Goal: Task Accomplishment & Management: Manage account settings

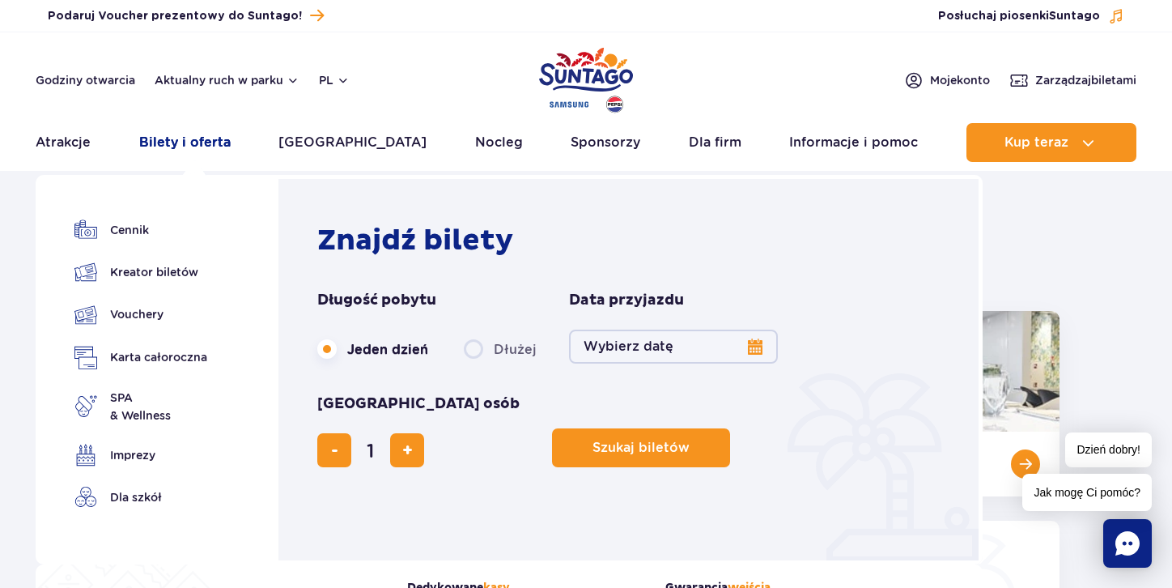
click at [214, 142] on link "Bilety i oferta" at bounding box center [184, 142] width 91 height 39
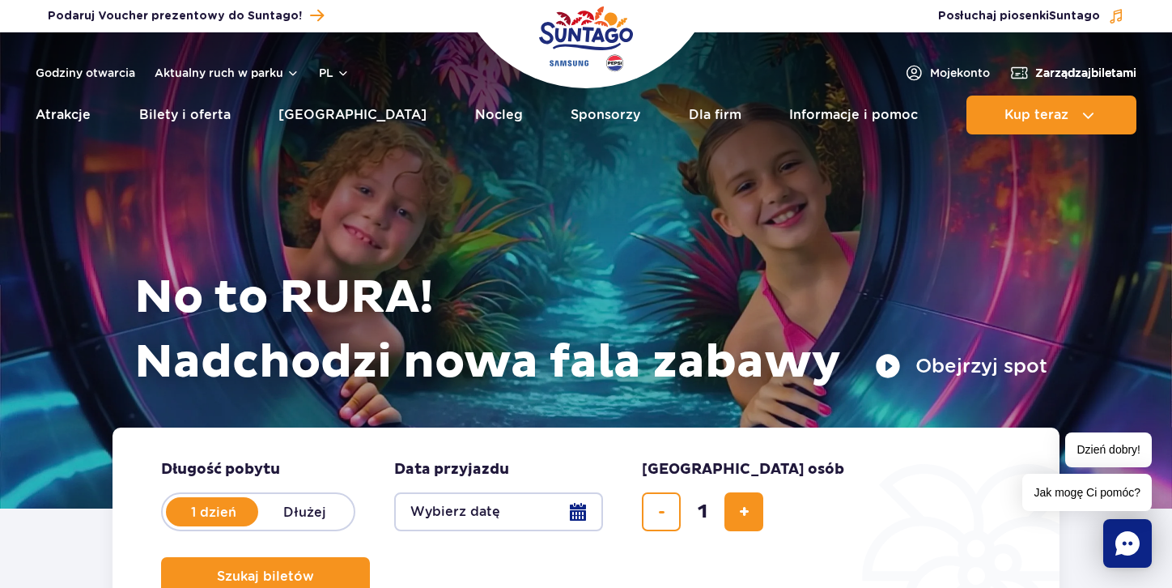
click at [1048, 78] on span "Zarządzaj biletami" at bounding box center [1085, 73] width 101 height 16
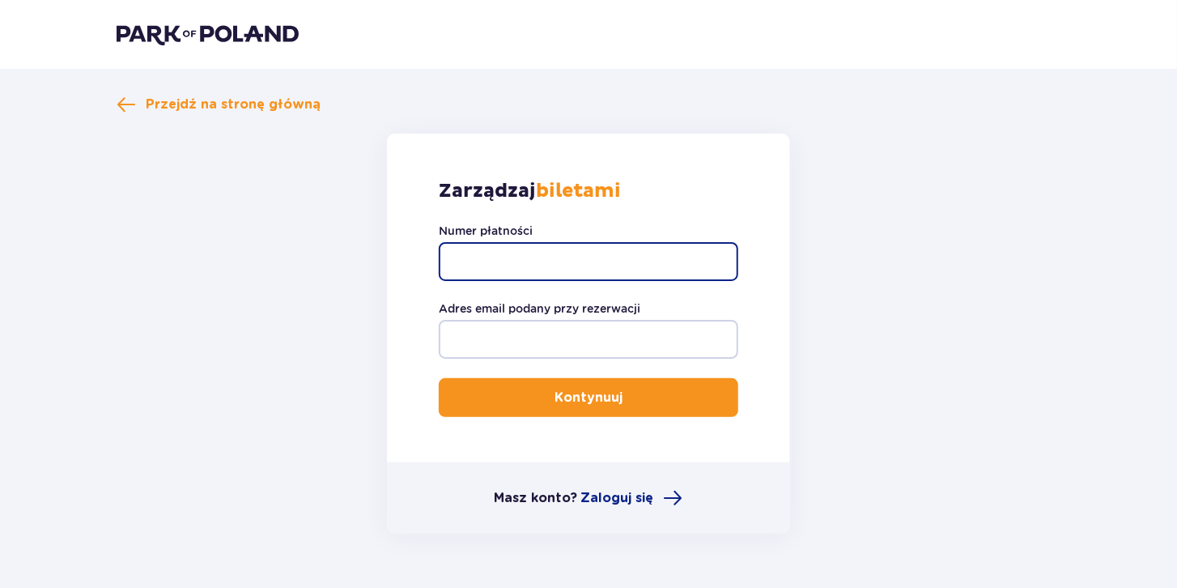
click at [609, 254] on input "Numer płatności" at bounding box center [588, 261] width 299 height 39
type input "TR-VRC-ENDH87X"
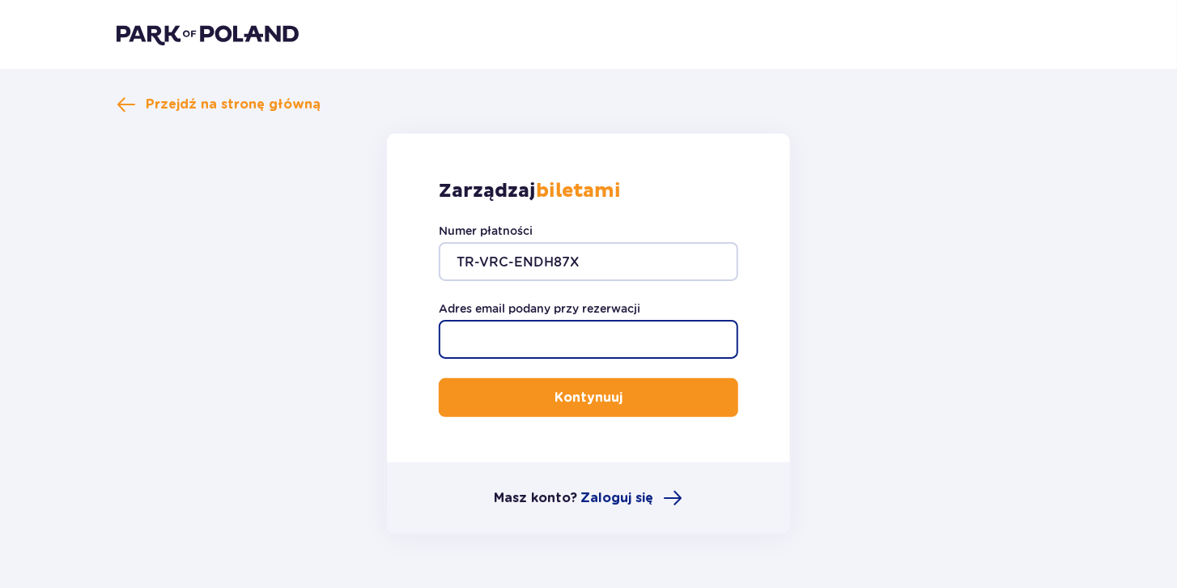
click at [544, 333] on input "Adres email podany przy rezerwacji" at bounding box center [588, 339] width 299 height 39
type input "[EMAIL_ADDRESS][DOMAIN_NAME]"
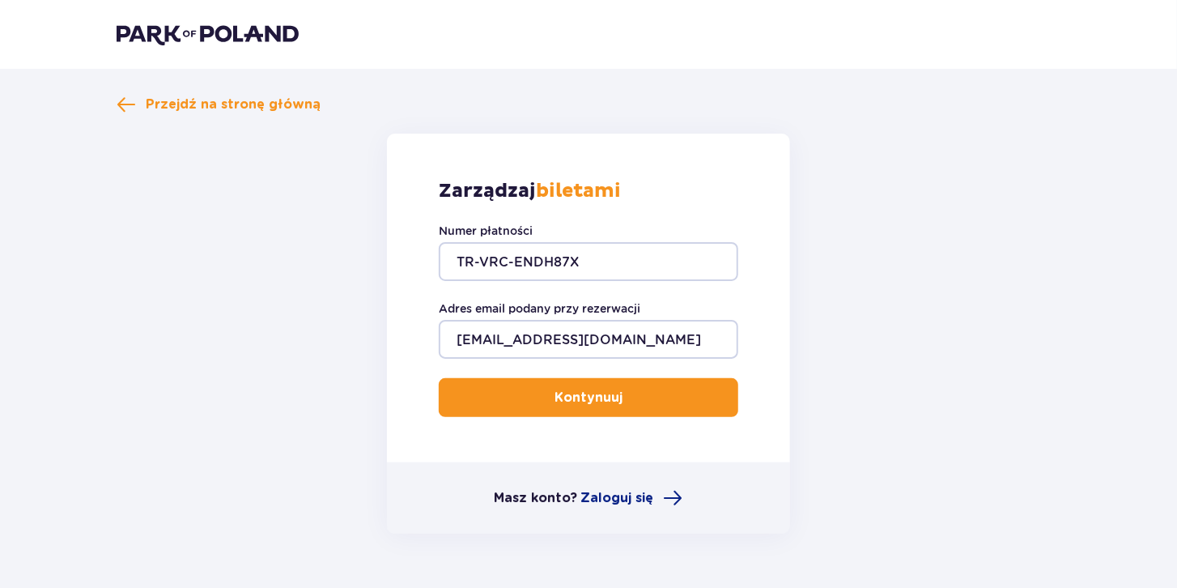
click at [609, 392] on p "Kontynuuj" at bounding box center [588, 397] width 68 height 18
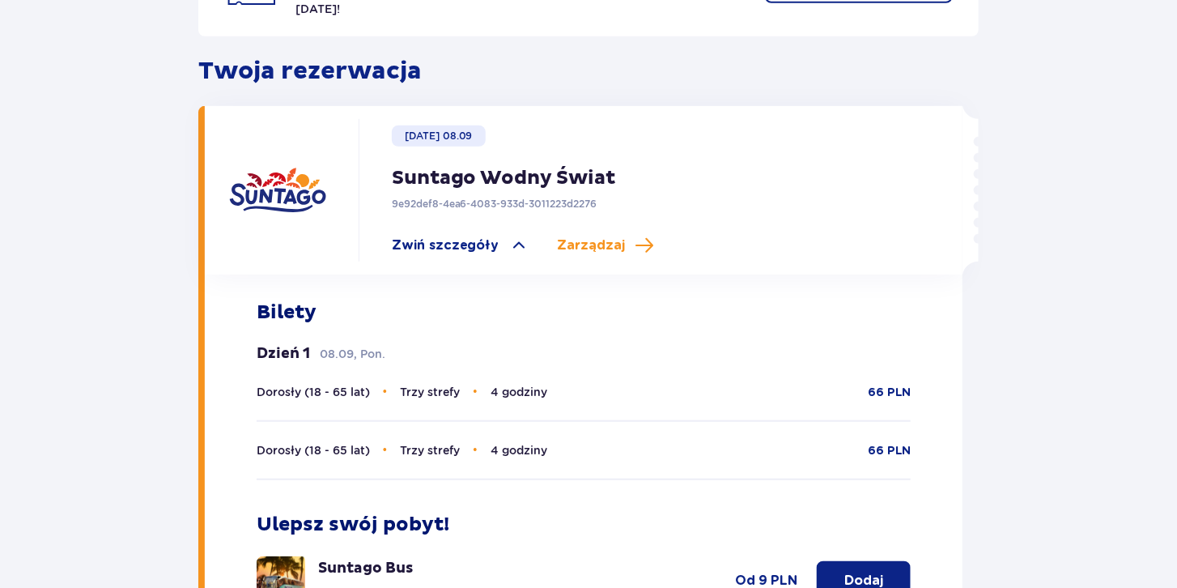
scroll to position [448, 0]
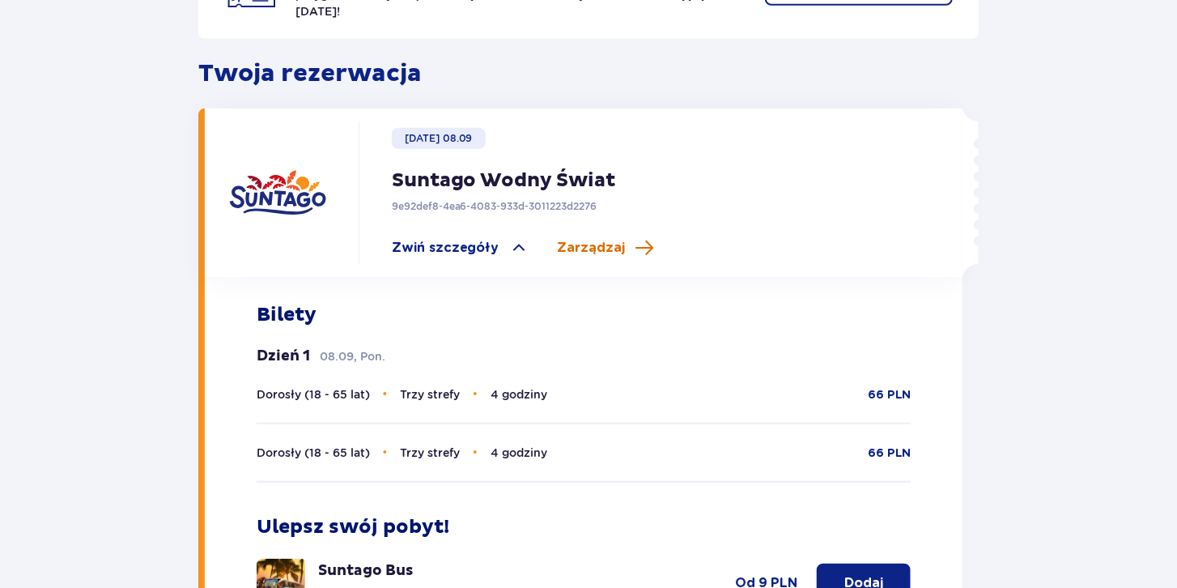
click at [558, 239] on span "Zarządzaj" at bounding box center [592, 248] width 68 height 18
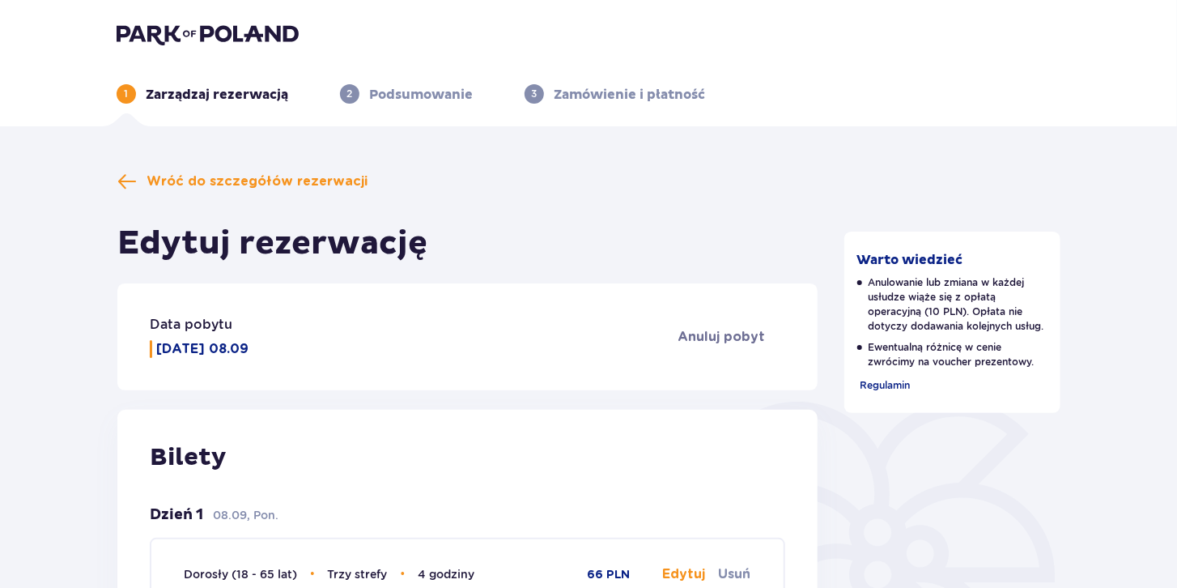
drag, startPoint x: 1176, startPoint y: 168, endPoint x: 1178, endPoint y: 196, distance: 28.4
click at [1177, 196] on html "1 Zarządzaj rezerwacją 2 Podsumowanie 3 Zamówienie i płatność Wróć do szczegółó…" at bounding box center [588, 294] width 1177 height 588
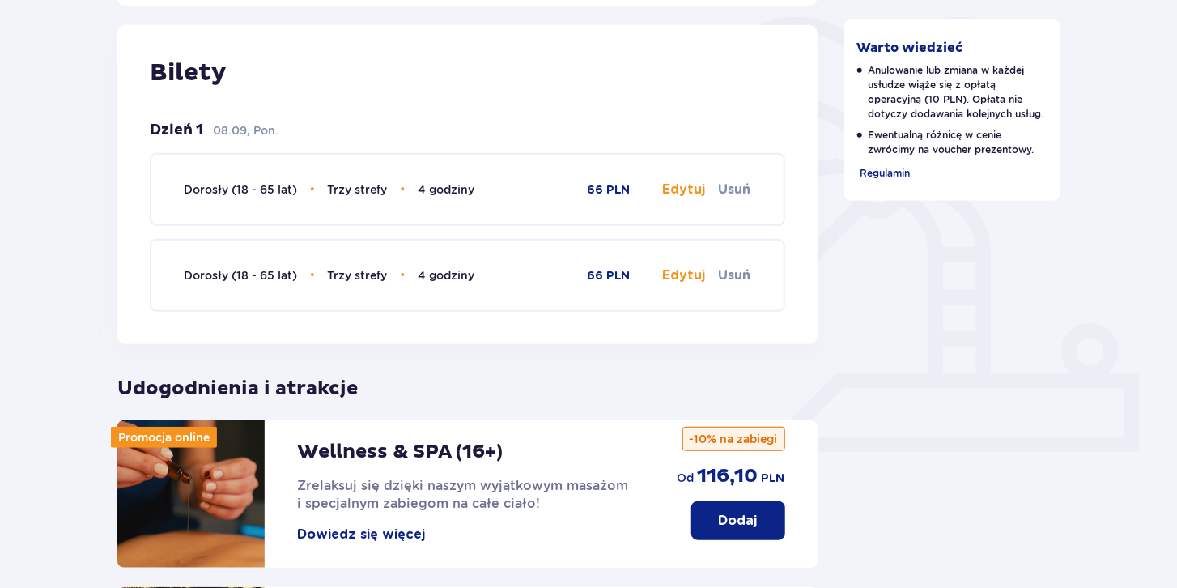
scroll to position [165, 0]
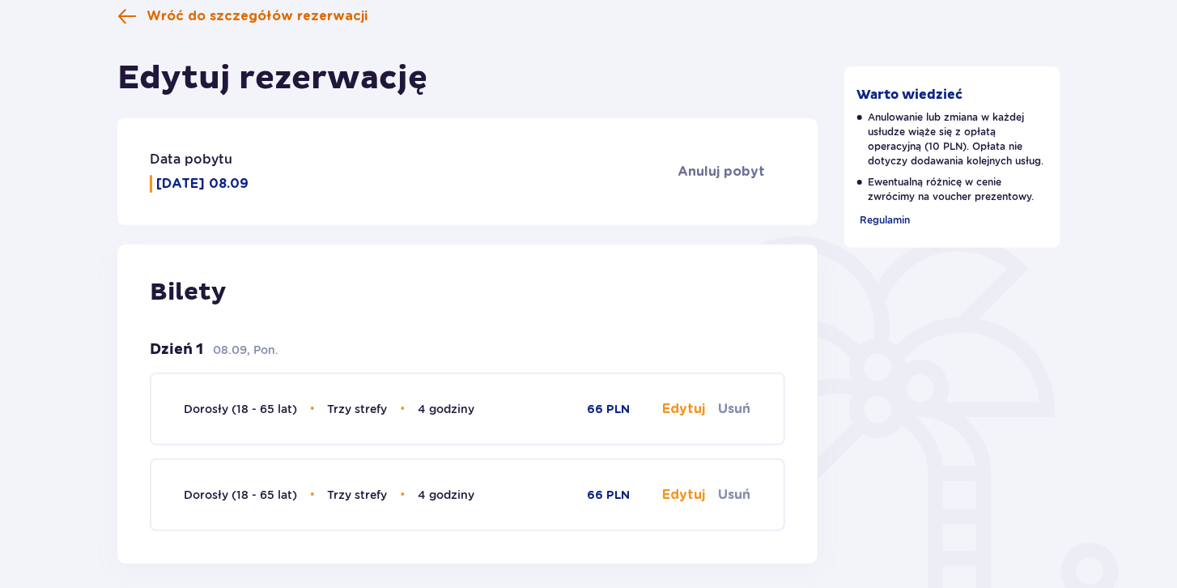
click at [136, 14] on span at bounding box center [126, 15] width 19 height 19
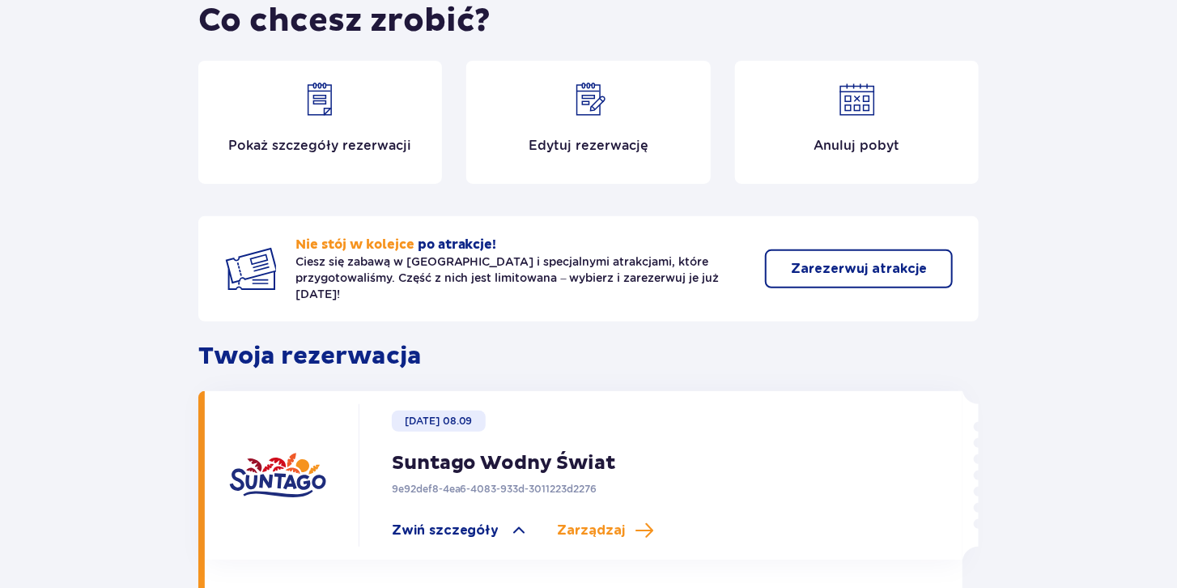
click at [563, 143] on p "Edytuj rezerwację" at bounding box center [588, 146] width 120 height 18
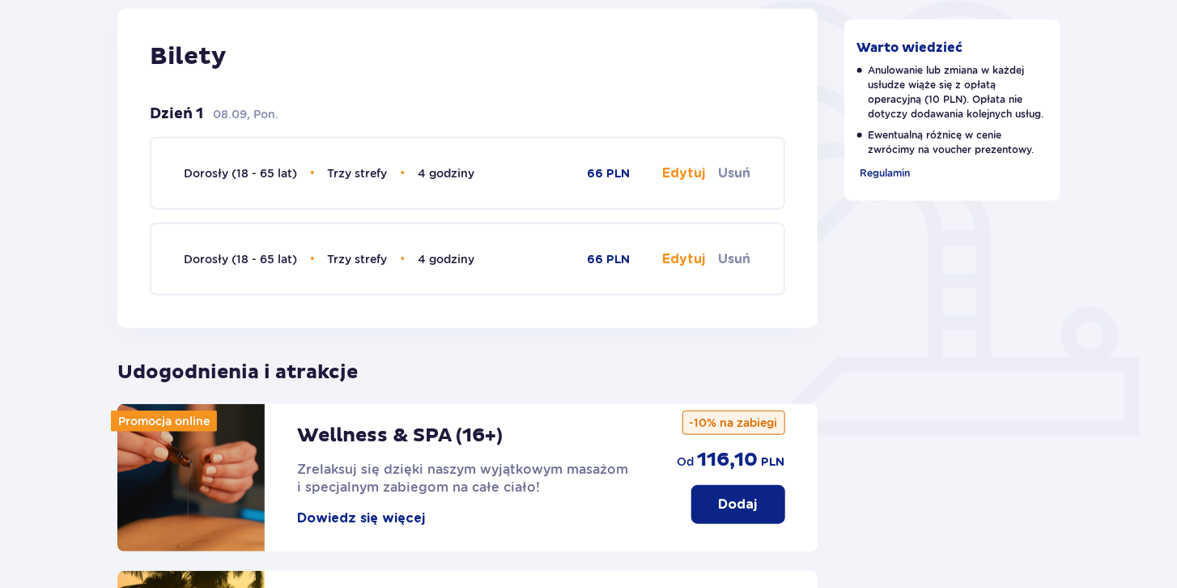
scroll to position [405, 0]
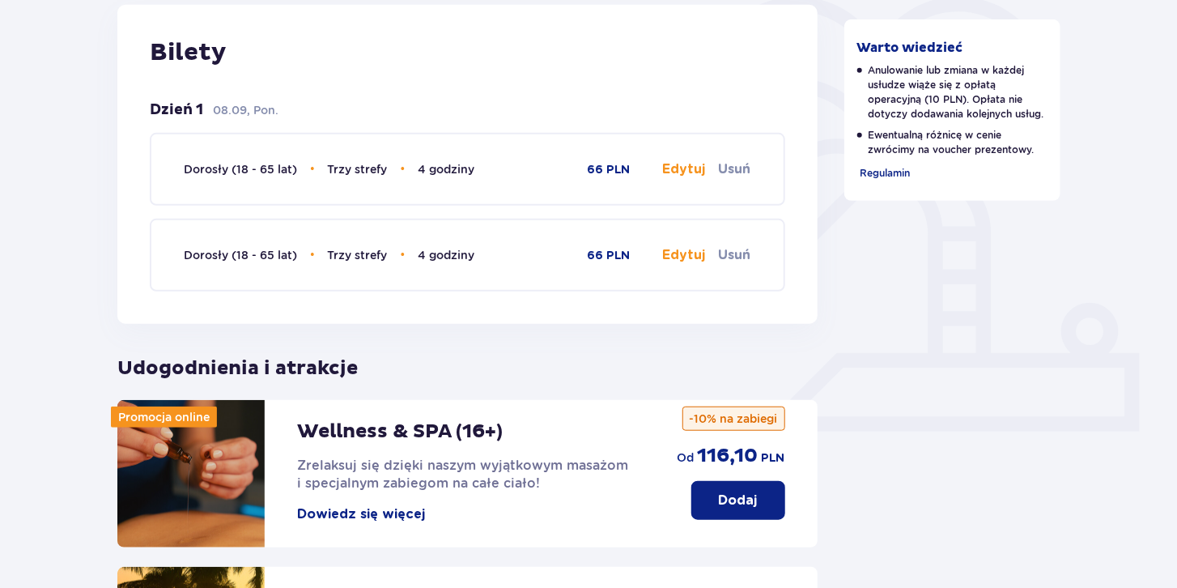
click at [688, 168] on button "Edytuj" at bounding box center [684, 169] width 43 height 18
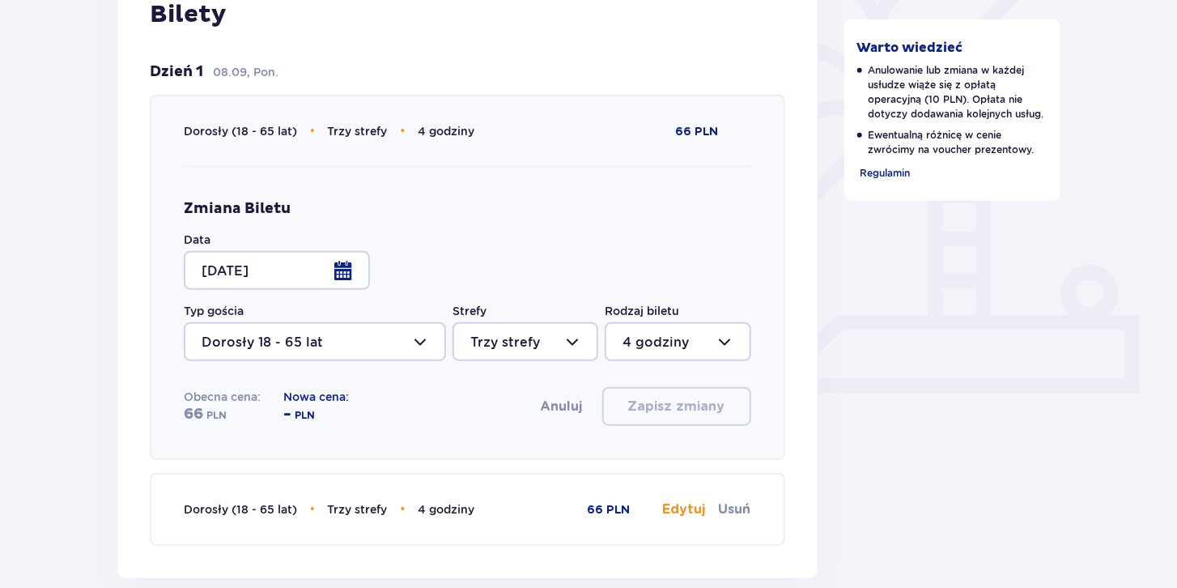
scroll to position [437, 0]
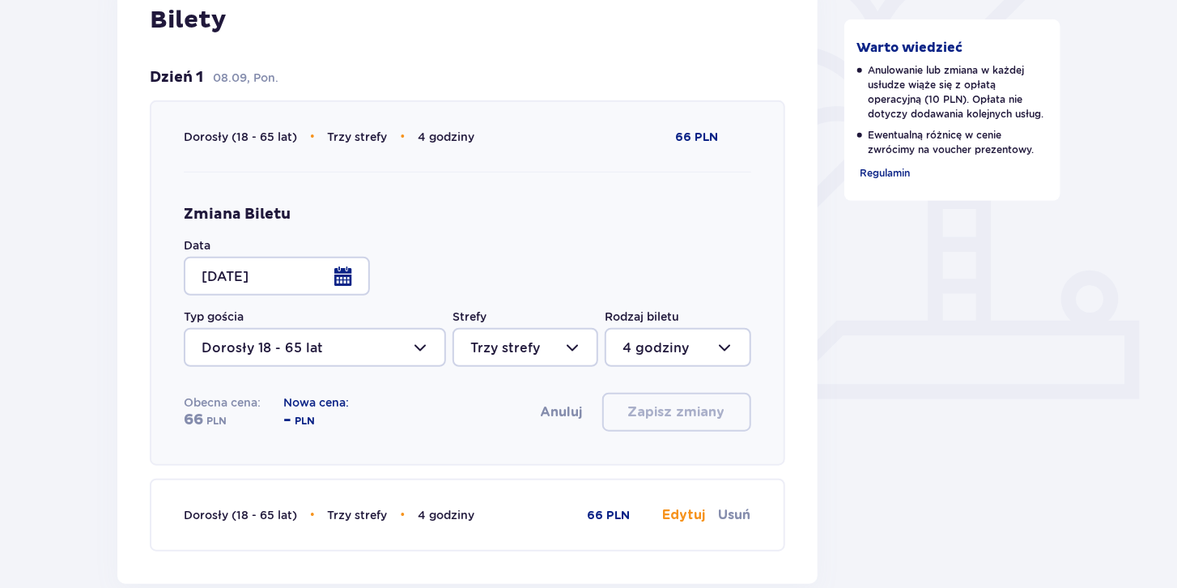
click at [337, 281] on div at bounding box center [277, 276] width 186 height 39
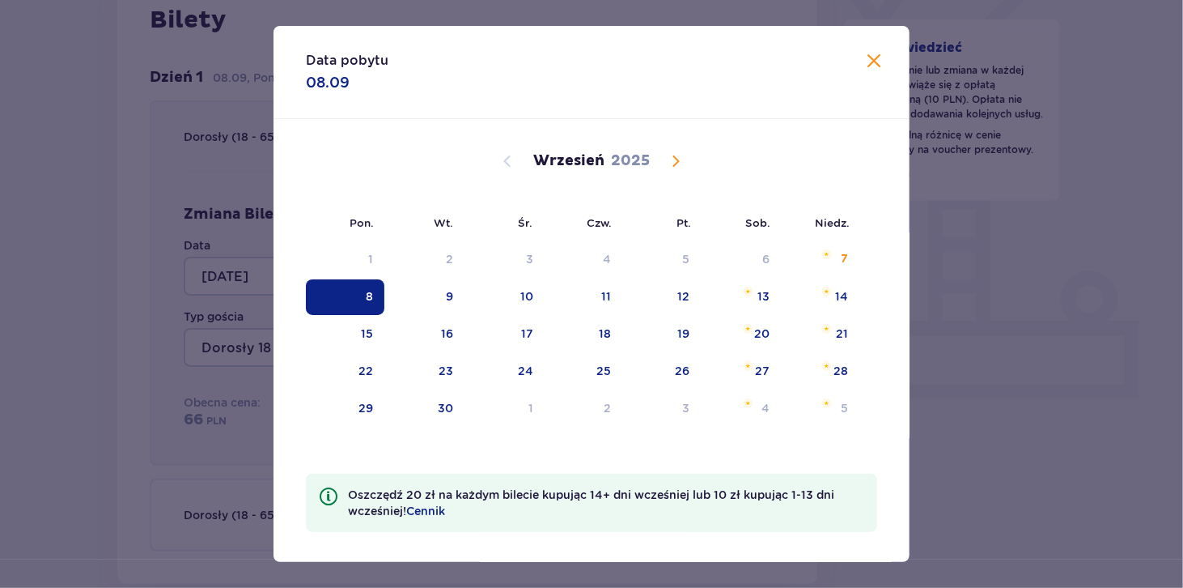
click at [337, 281] on div "8" at bounding box center [345, 297] width 79 height 36
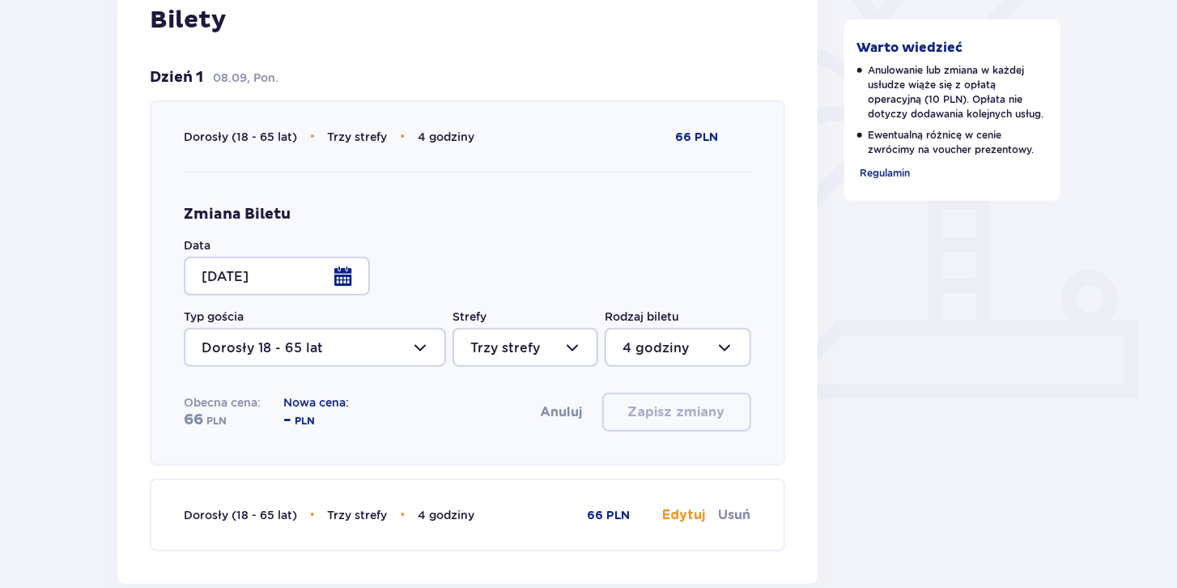
click at [345, 275] on div at bounding box center [277, 276] width 186 height 39
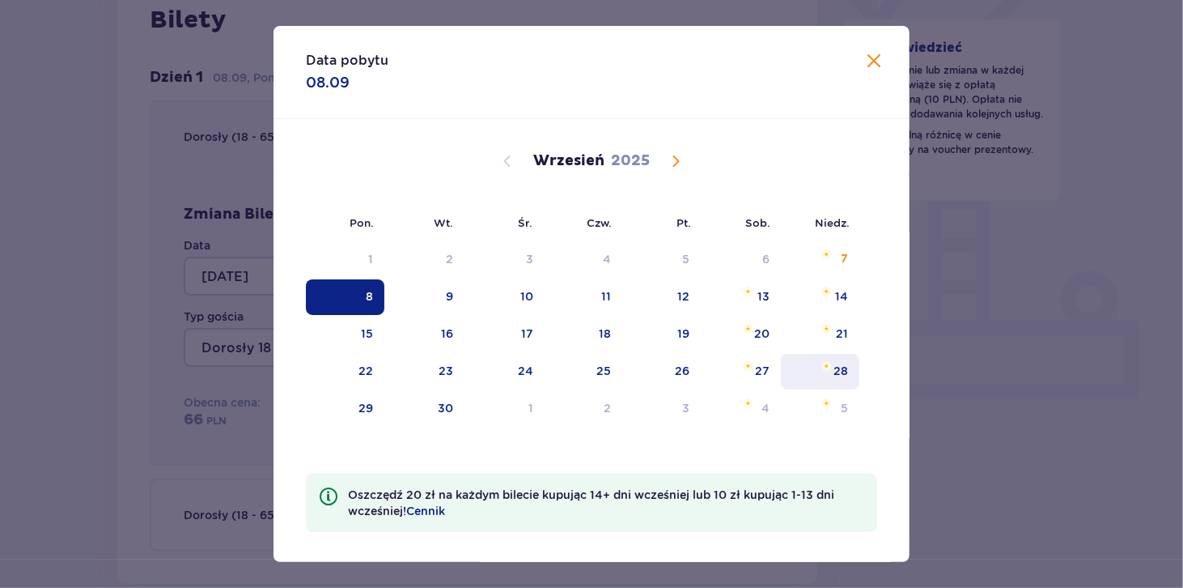
click at [840, 380] on div "28" at bounding box center [820, 372] width 79 height 36
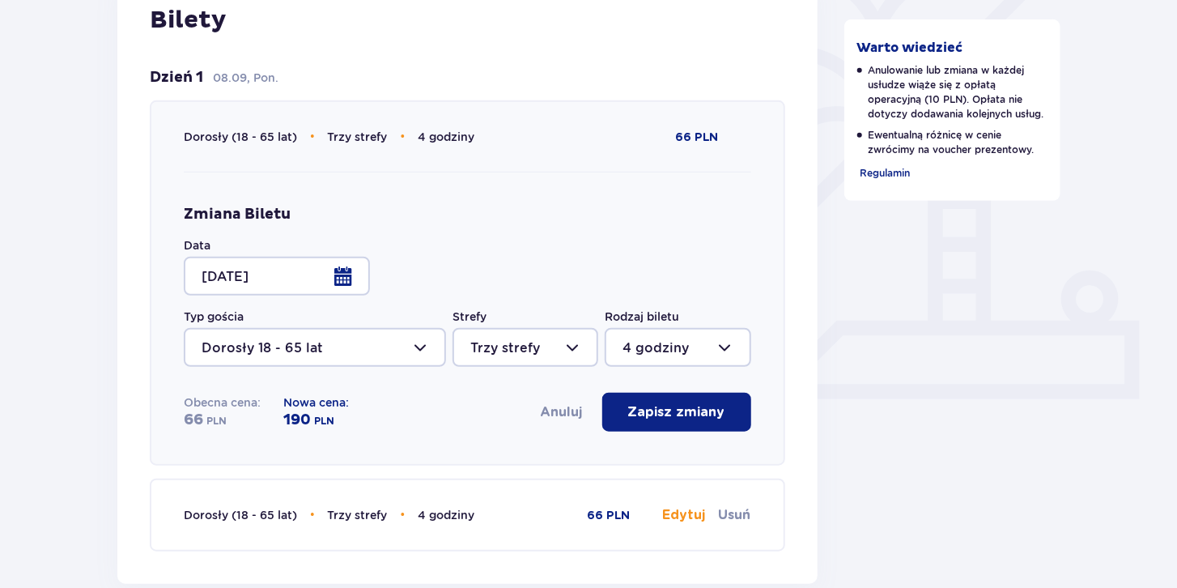
click at [340, 275] on div at bounding box center [277, 276] width 186 height 39
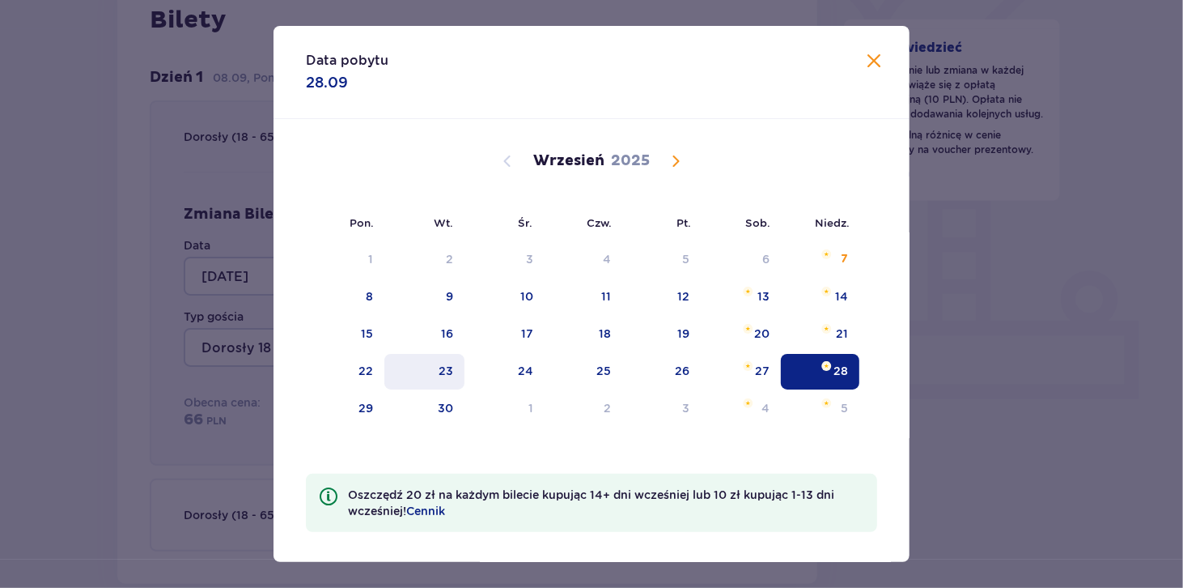
click at [446, 368] on div "23" at bounding box center [446, 371] width 15 height 16
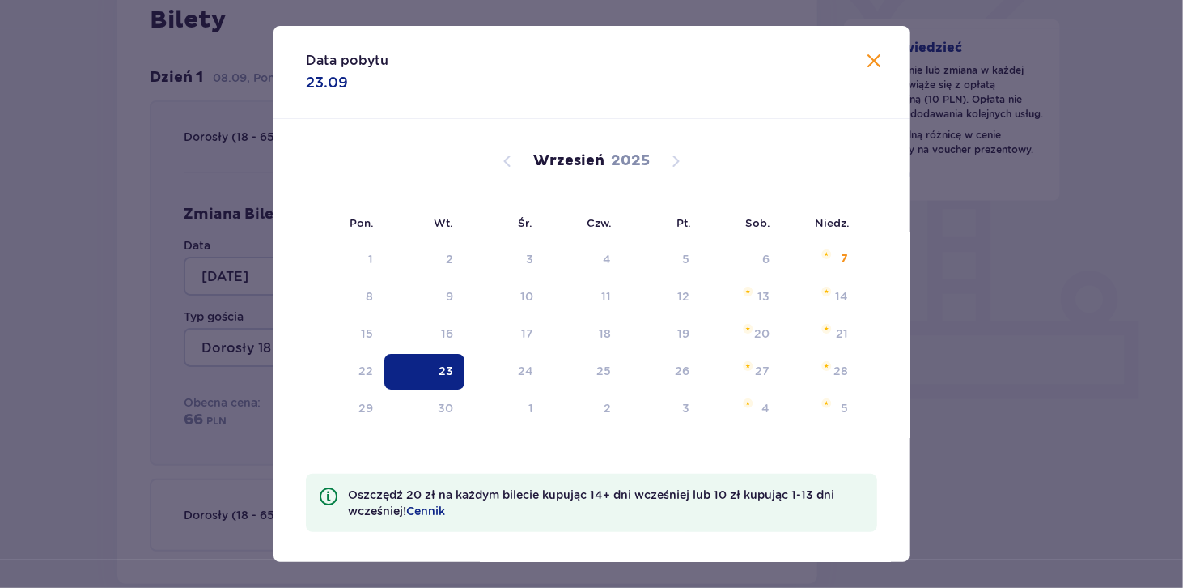
type input "[DATE]"
click at [446, 368] on div "23" at bounding box center [446, 371] width 15 height 16
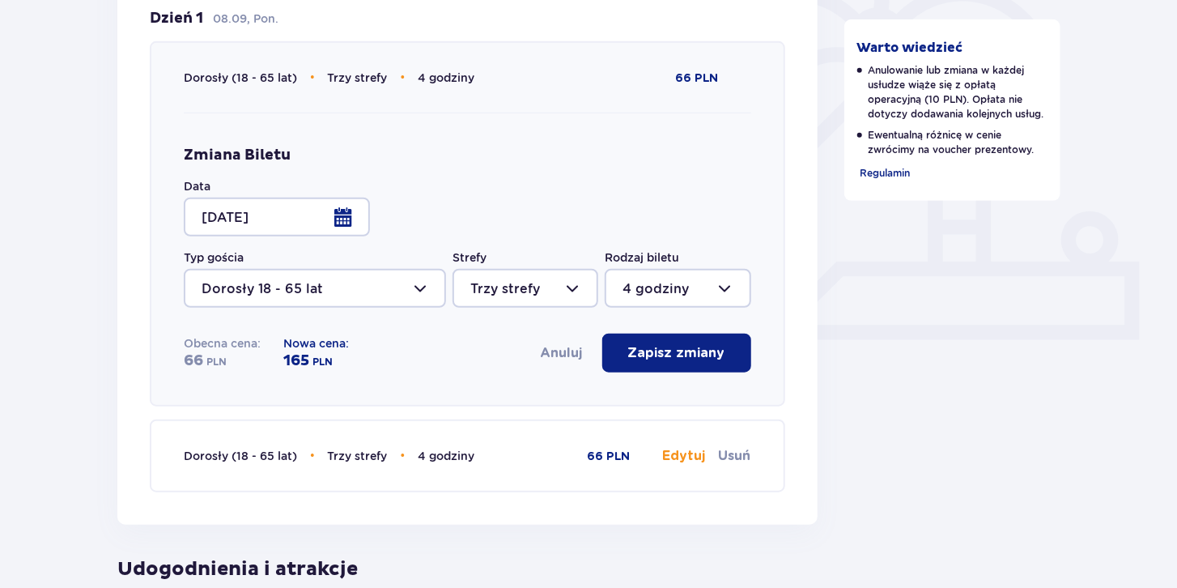
scroll to position [511, 0]
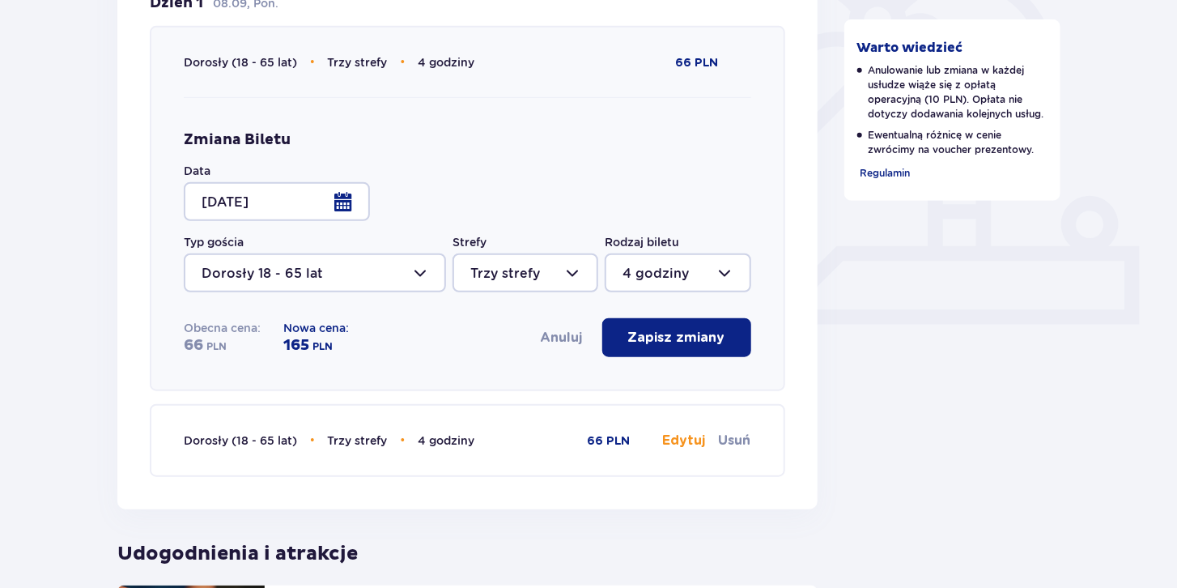
click at [537, 268] on div at bounding box center [525, 272] width 146 height 39
click at [421, 273] on div at bounding box center [315, 272] width 262 height 39
click at [944, 295] on div "Warto wiedzieć Anulowanie lub zmiana w każdej usłudze wiąże się z opłatą operac…" at bounding box center [952, 392] width 243 height 1464
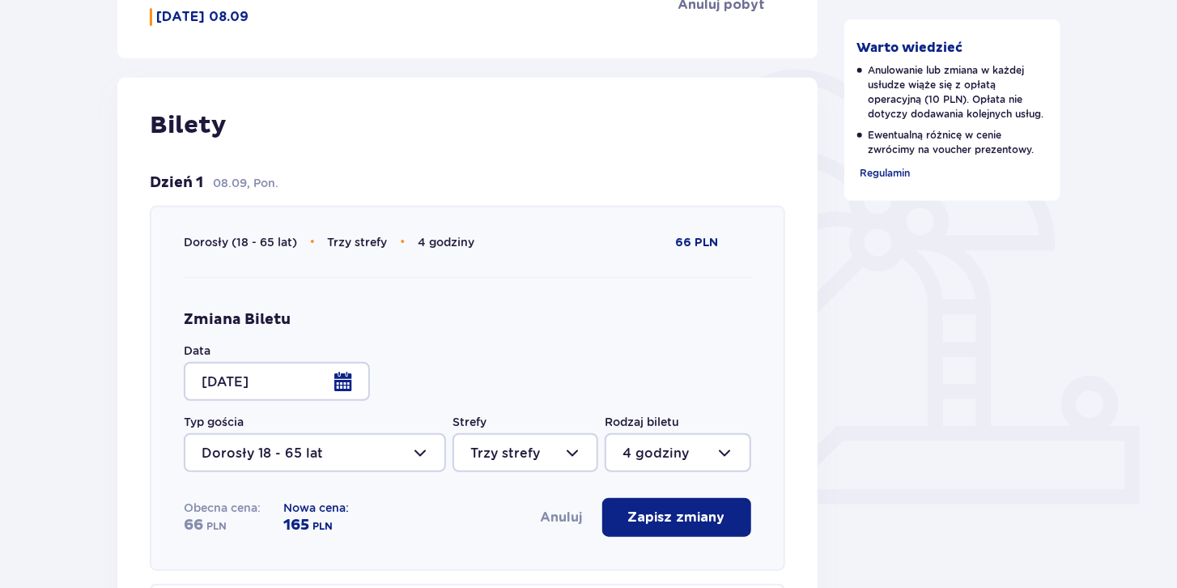
scroll to position [328, 0]
